Goal: Task Accomplishment & Management: Manage account settings

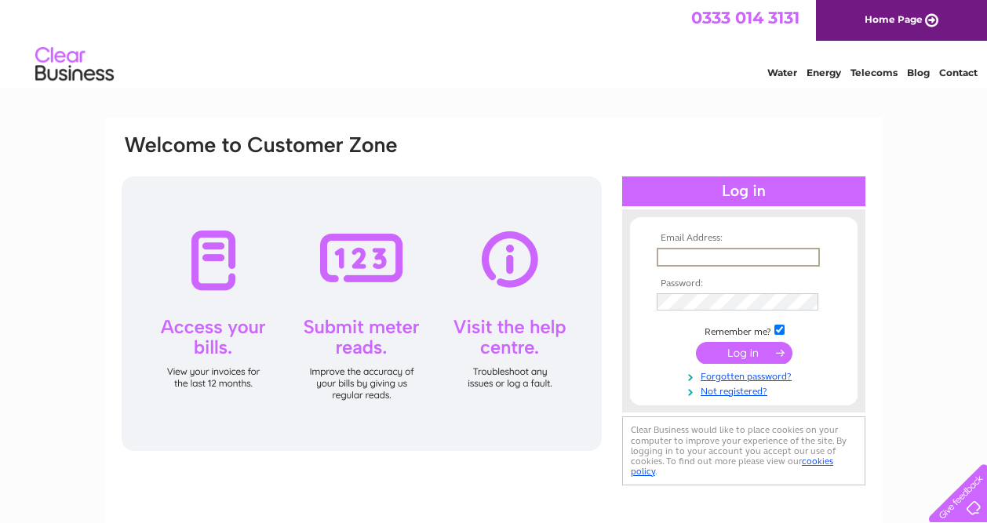
click at [675, 265] on td at bounding box center [743, 257] width 182 height 27
type input "janeaton53@yahoo.co.uk"
click at [747, 352] on input "submit" at bounding box center [744, 353] width 96 height 22
click at [365, 320] on div at bounding box center [362, 313] width 480 height 274
click at [346, 236] on div at bounding box center [362, 313] width 480 height 274
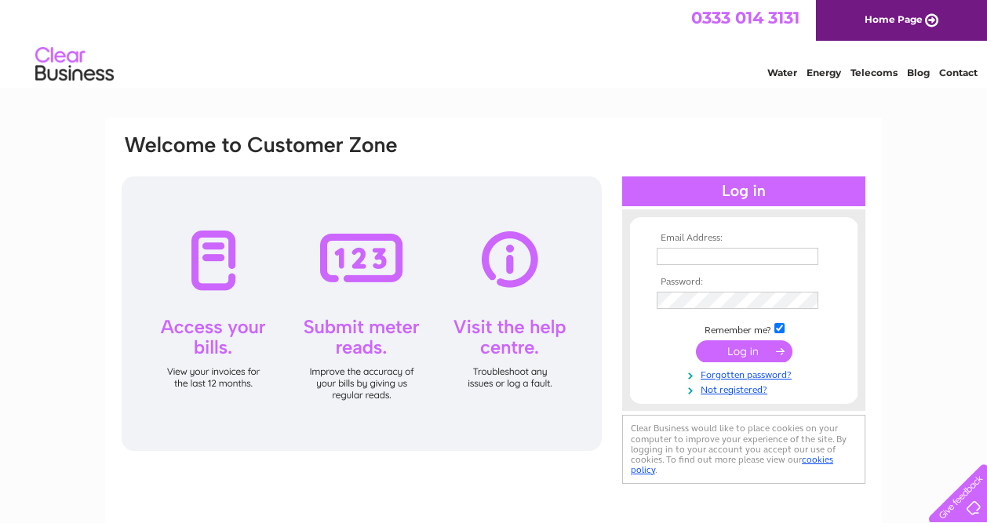
click at [365, 293] on div at bounding box center [362, 313] width 480 height 274
